Goal: Book appointment/travel/reservation

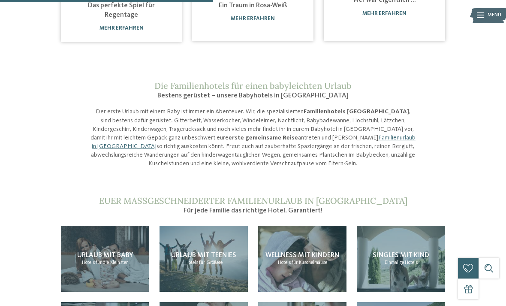
scroll to position [607, 0]
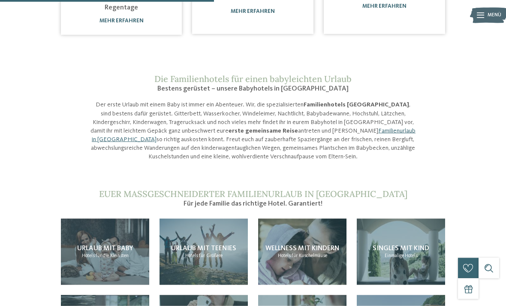
click at [88, 219] on div "Urlaub mit Baby Hotels für die Kleinsten" at bounding box center [105, 252] width 88 height 67
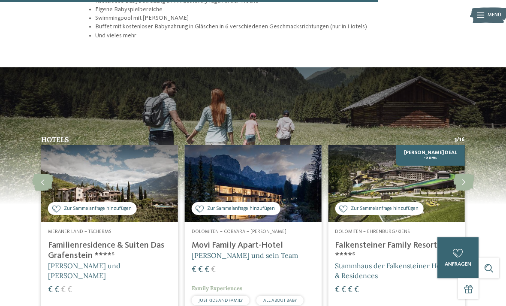
scroll to position [1069, 0]
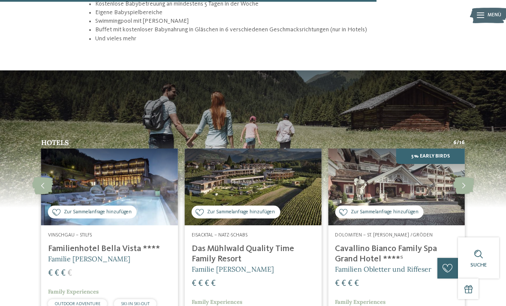
click at [222, 244] on h4 "Das Mühlwald Quality Time Family Resort" at bounding box center [253, 254] width 123 height 21
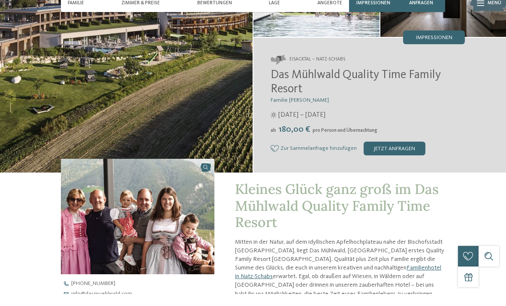
scroll to position [136, 0]
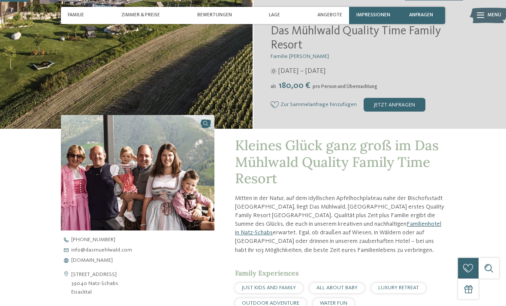
click at [83, 261] on span "www.dasmuehlwald.com" at bounding box center [92, 261] width 42 height 6
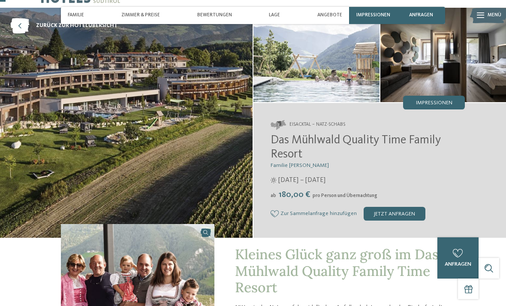
scroll to position [0, 0]
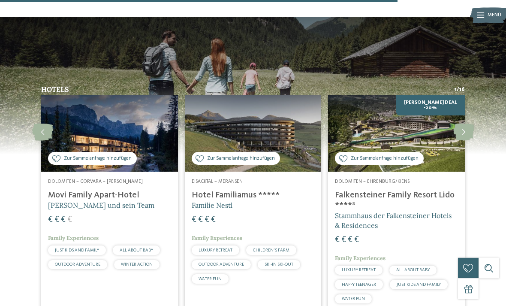
scroll to position [1110, 0]
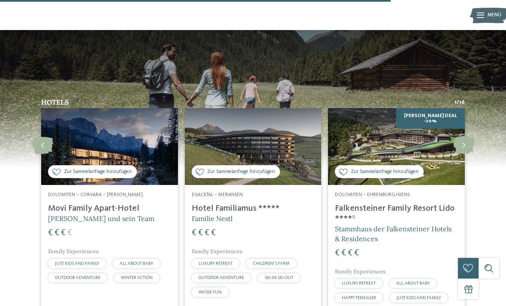
click at [214, 203] on h4 "Hotel Familiamus *****" at bounding box center [253, 208] width 123 height 10
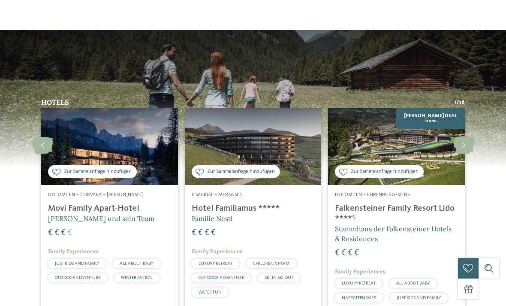
scroll to position [0, 0]
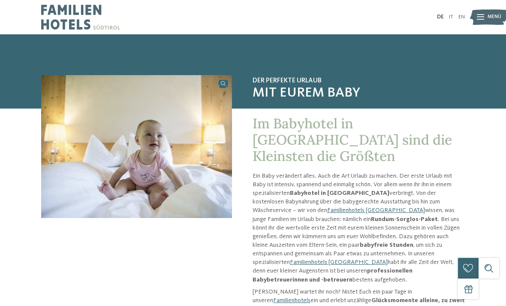
click at [76, 20] on img at bounding box center [80, 17] width 79 height 34
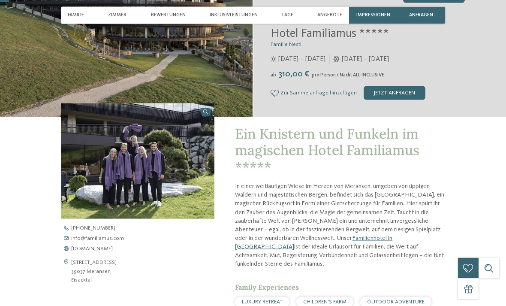
scroll to position [133, 0]
click at [84, 252] on span "[DOMAIN_NAME]" at bounding box center [92, 249] width 42 height 6
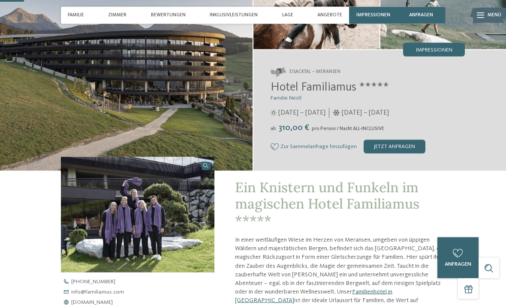
scroll to position [3, 0]
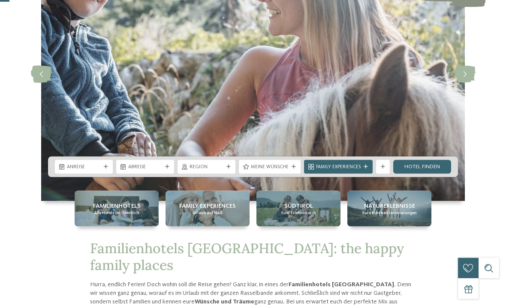
scroll to position [94, 0]
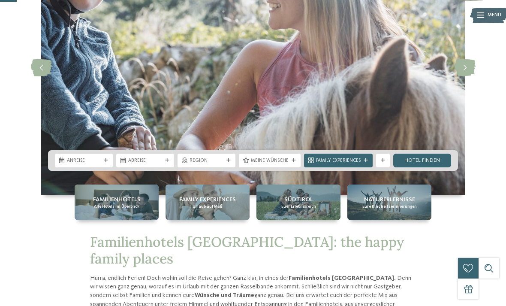
click at [344, 164] on span "Family Experiences" at bounding box center [338, 161] width 45 height 7
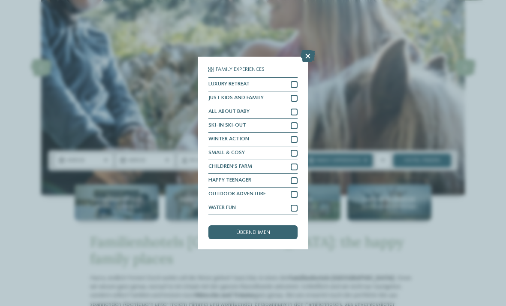
click at [219, 82] on span "LUXURY RETREAT" at bounding box center [229, 85] width 41 height 6
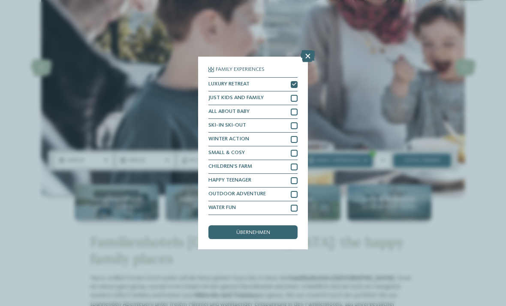
click at [225, 225] on div "übernehmen" at bounding box center [253, 232] width 89 height 14
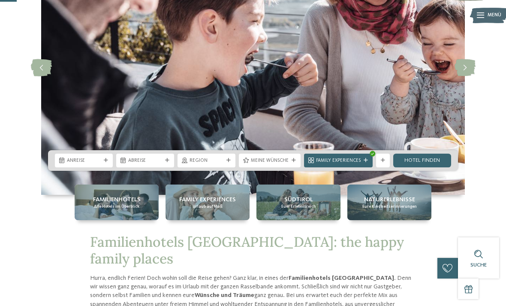
click at [197, 164] on span "Region" at bounding box center [207, 161] width 34 height 7
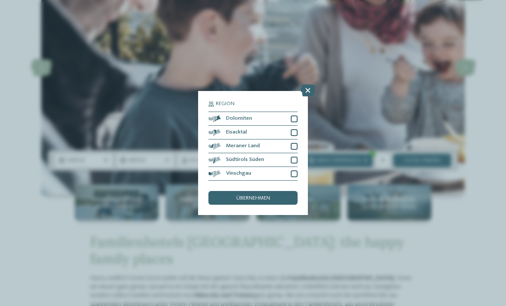
click at [39, 163] on div "Region Dolomiten" at bounding box center [253, 153] width 506 height 306
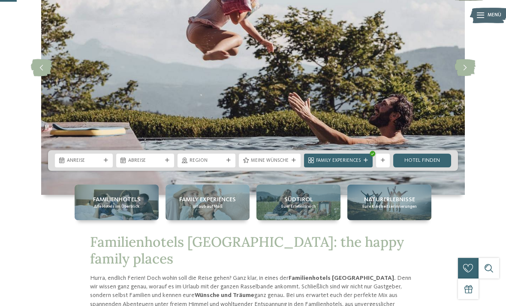
click at [82, 164] on div "Anreise" at bounding box center [83, 160] width 37 height 7
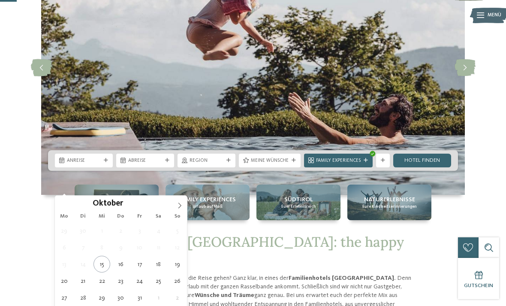
type div "17.10.2025"
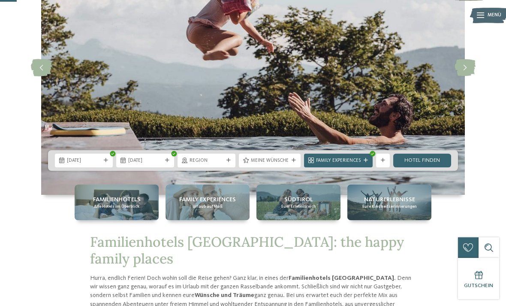
click at [250, 267] on span "Familienhotels Südtirol: the happy family places" at bounding box center [247, 250] width 314 height 34
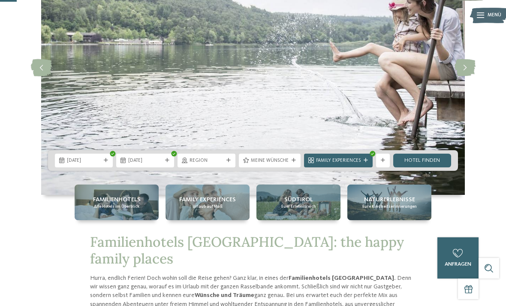
click at [106, 163] on icon at bounding box center [106, 160] width 4 height 4
click at [287, 164] on span "Meine Wünsche" at bounding box center [270, 161] width 38 height 7
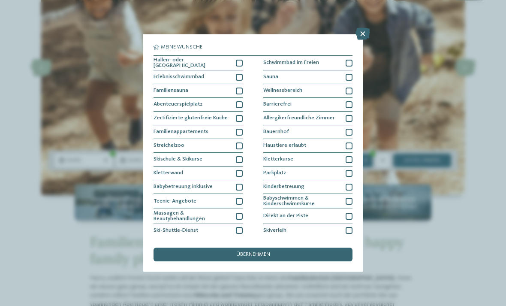
click at [170, 62] on span "Hallen- oder Schleusenbad" at bounding box center [192, 63] width 77 height 11
click at [271, 93] on div "Wellnessbereich" at bounding box center [308, 91] width 89 height 14
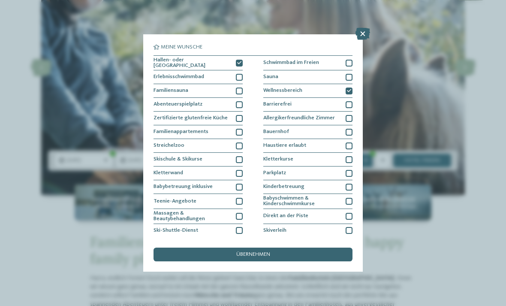
click at [190, 248] on div "übernehmen" at bounding box center [253, 255] width 199 height 14
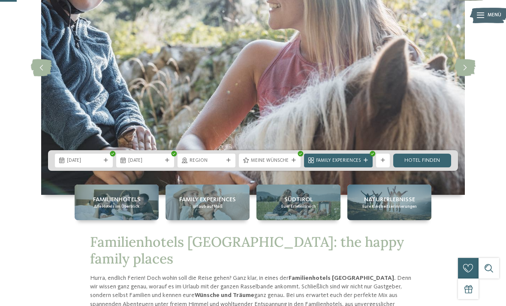
click at [419, 167] on link "Hotel finden" at bounding box center [423, 161] width 58 height 14
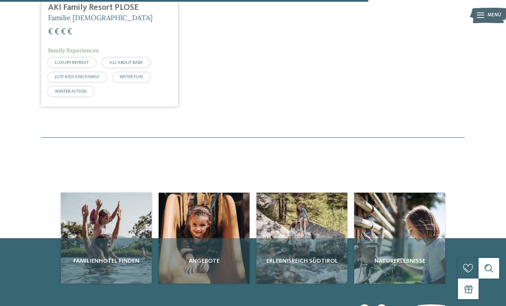
scroll to position [557, 0]
